Goal: Task Accomplishment & Management: Manage account settings

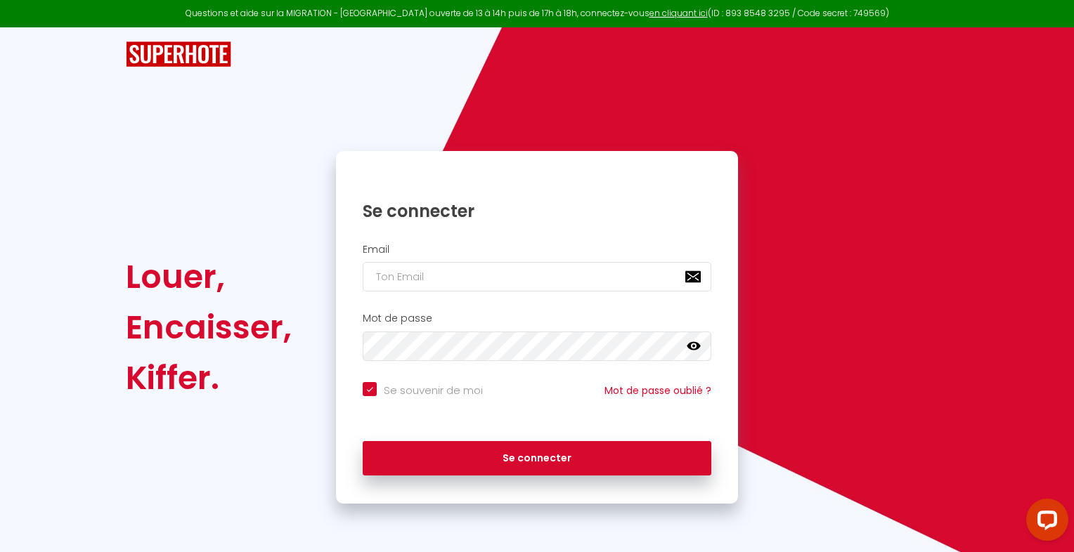
click at [460, 244] on h2 "Email" at bounding box center [537, 250] width 349 height 12
click at [458, 277] on input "email" at bounding box center [537, 277] width 349 height 30
type input "[EMAIL_ADDRESS][DOMAIN_NAME]"
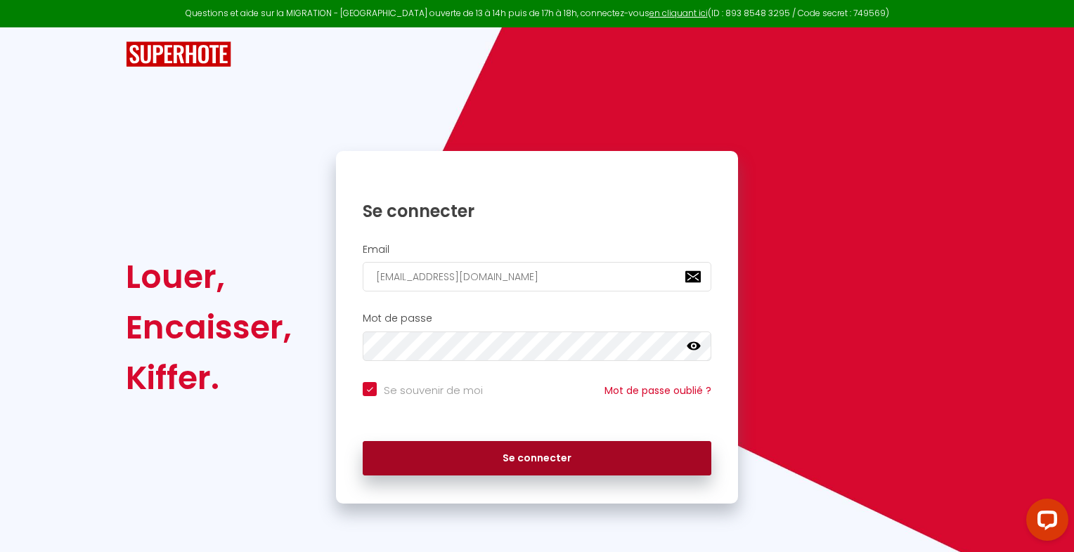
click at [509, 455] on button "Se connecter" at bounding box center [537, 458] width 349 height 35
checkbox input "true"
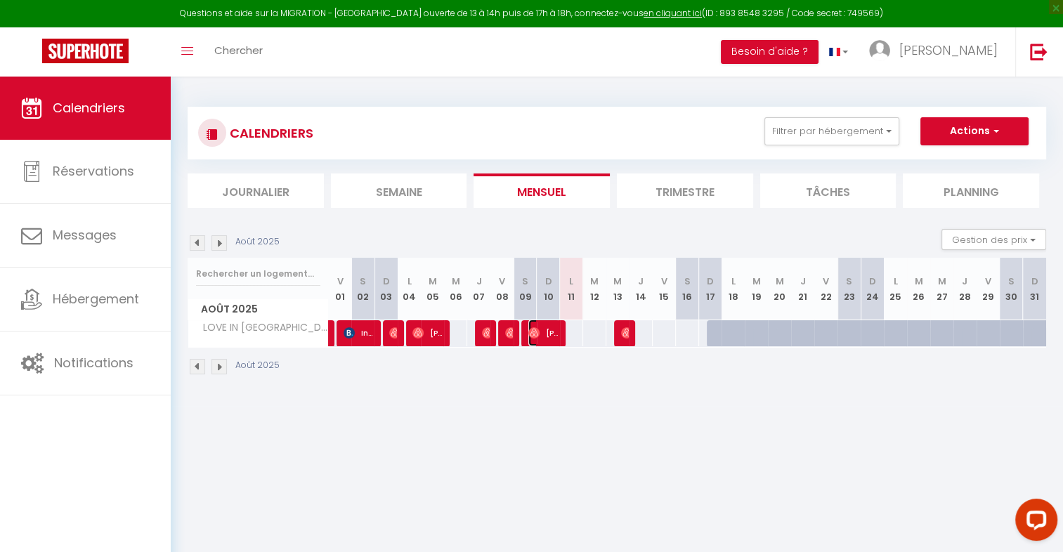
click at [545, 329] on span "[PERSON_NAME]" at bounding box center [544, 333] width 31 height 27
select select "OK"
select select "0"
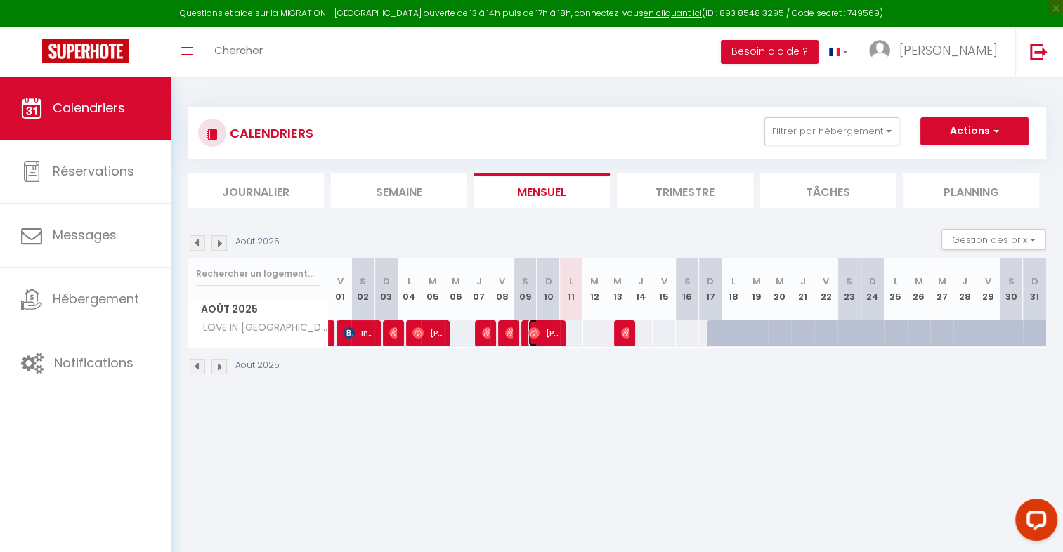
select select "1"
select select
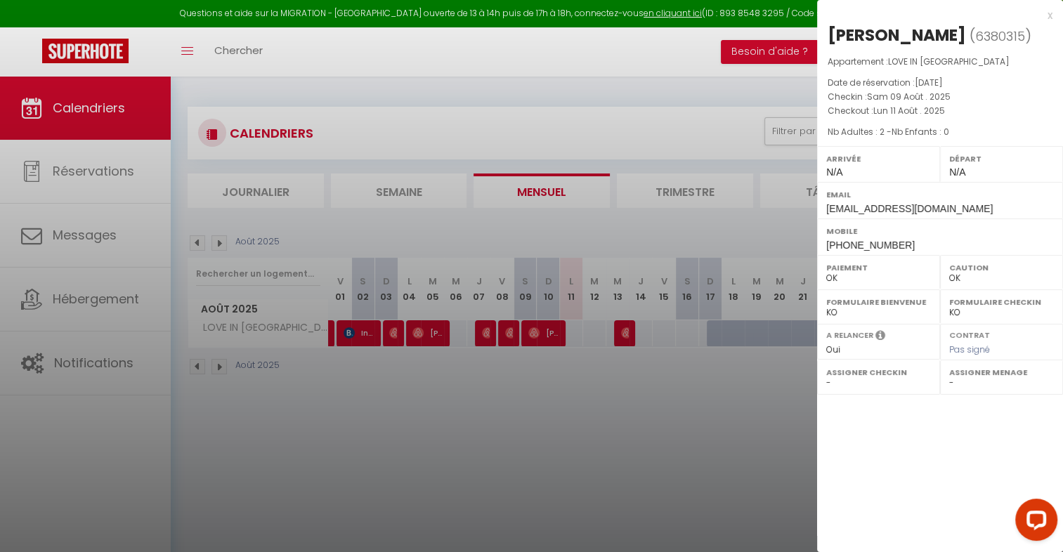
click at [91, 241] on div at bounding box center [531, 276] width 1063 height 552
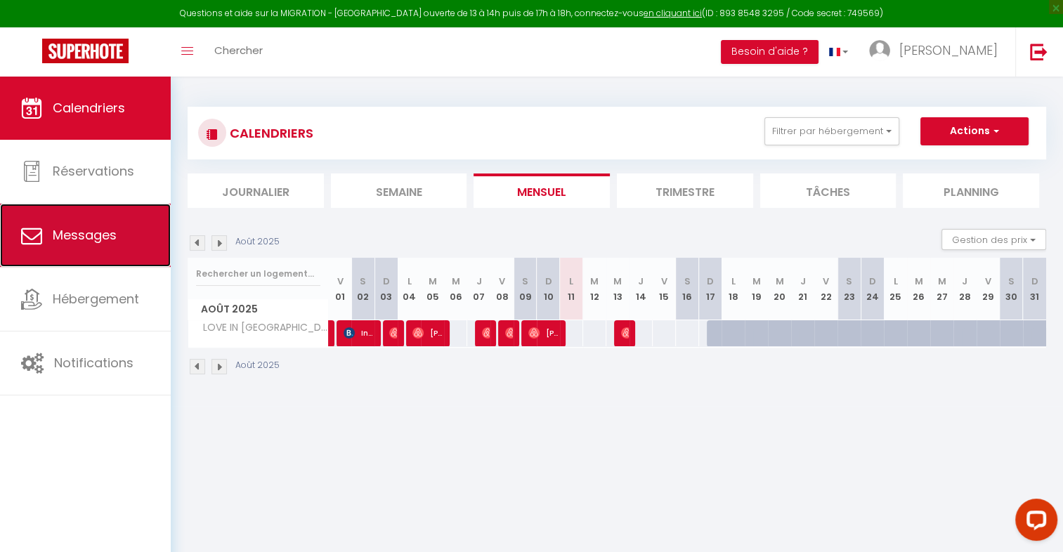
click at [91, 241] on span "Messages" at bounding box center [85, 235] width 64 height 18
select select "message"
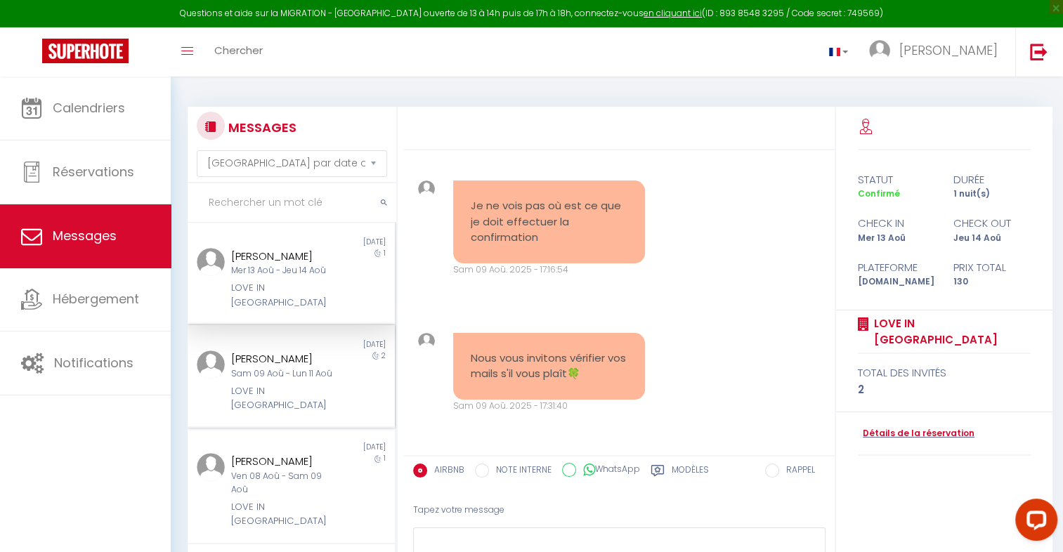
click at [261, 381] on div "Sam 09 Aoû - Lun 11 Aoû" at bounding box center [282, 374] width 103 height 13
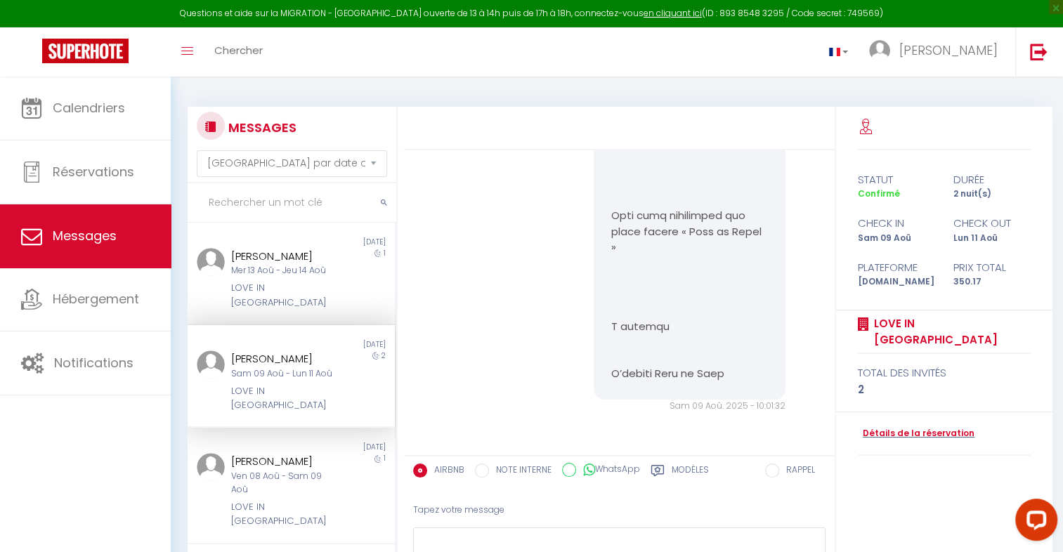
scroll to position [5531, 0]
click at [261, 381] on div "Sam 09 Aoû - Lun 11 Aoû" at bounding box center [282, 374] width 103 height 13
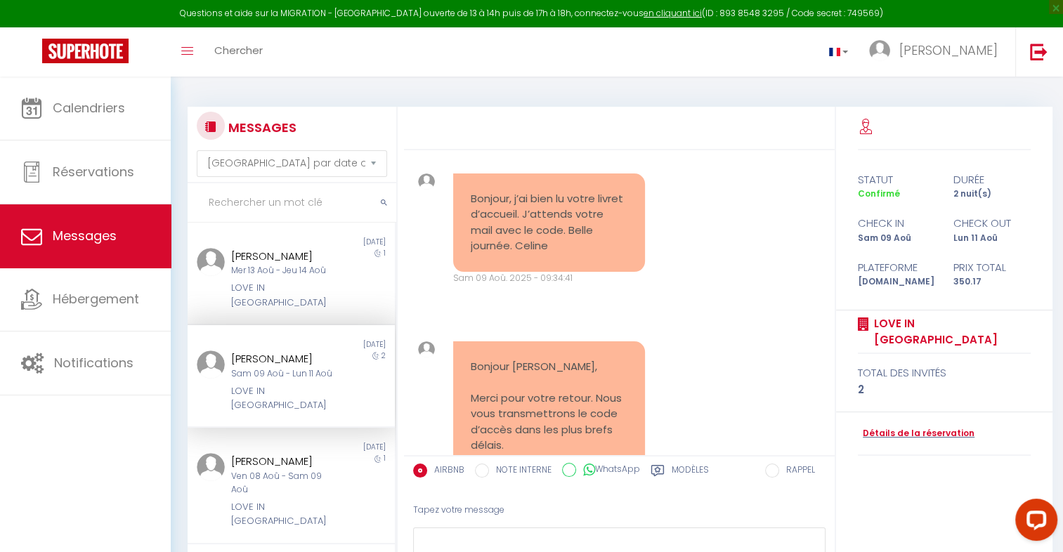
scroll to position [3115, 0]
